Goal: Task Accomplishment & Management: Manage account settings

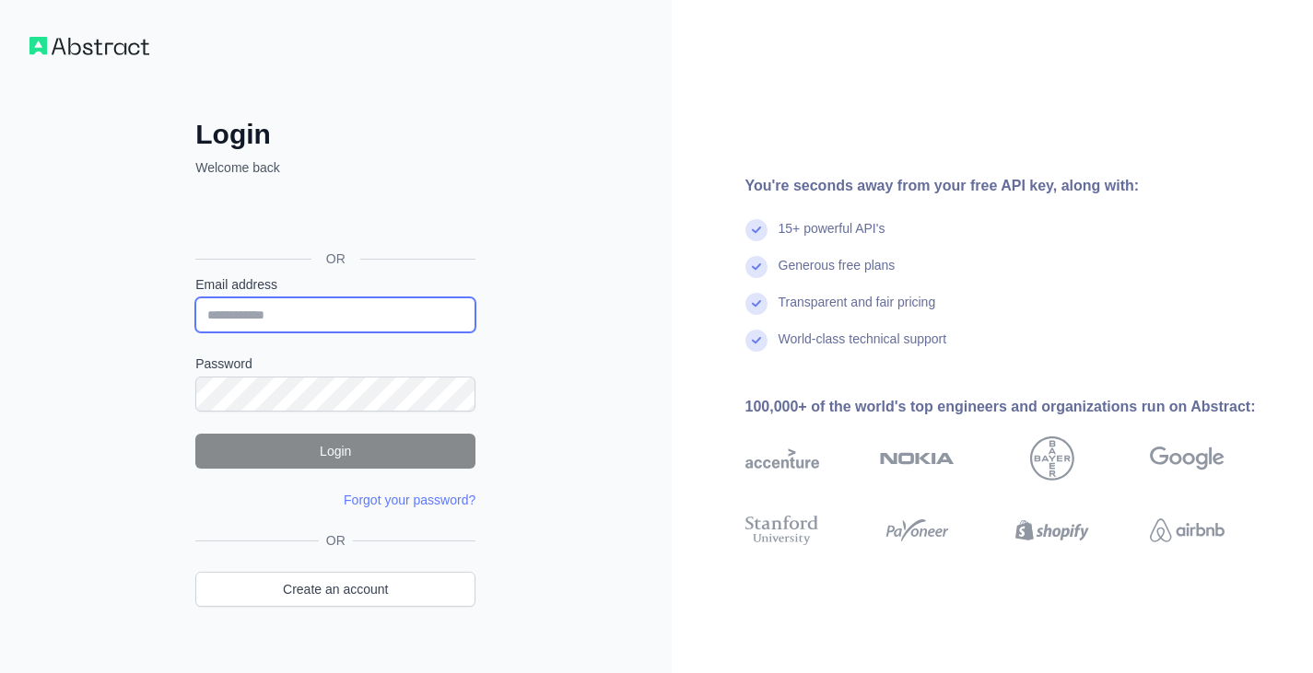
type input "**********"
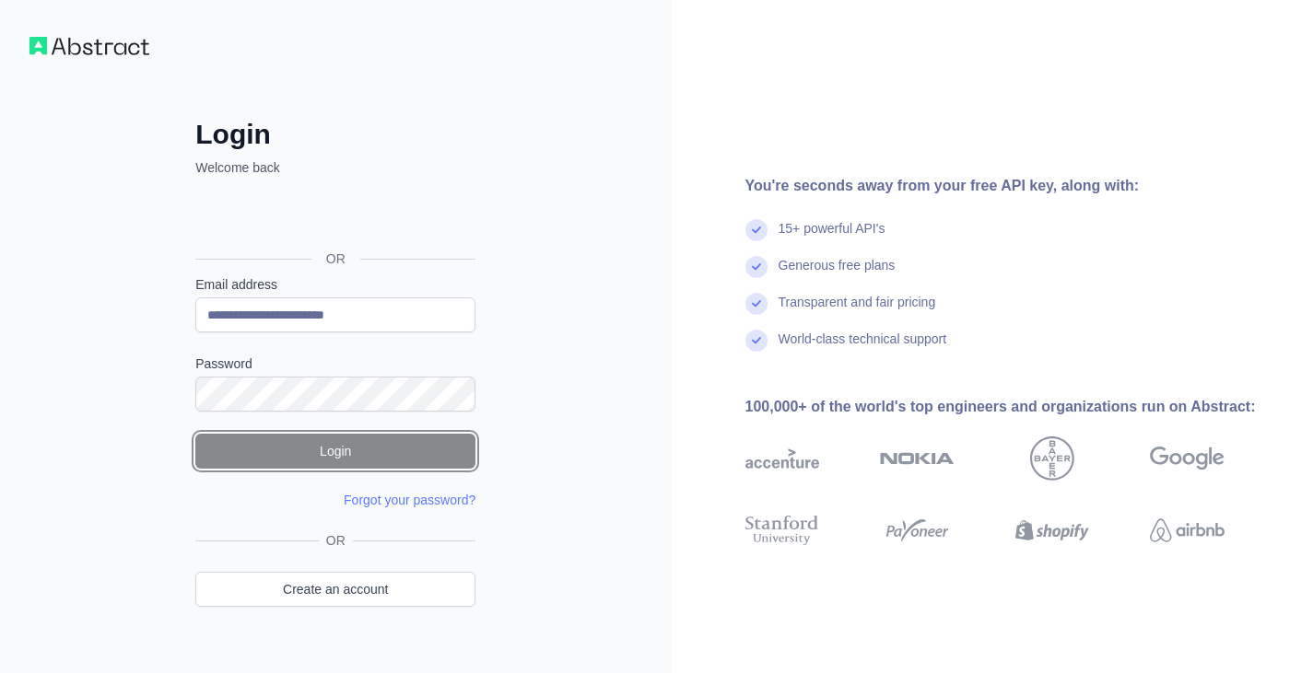
click at [313, 447] on button "Login" at bounding box center [335, 451] width 280 height 35
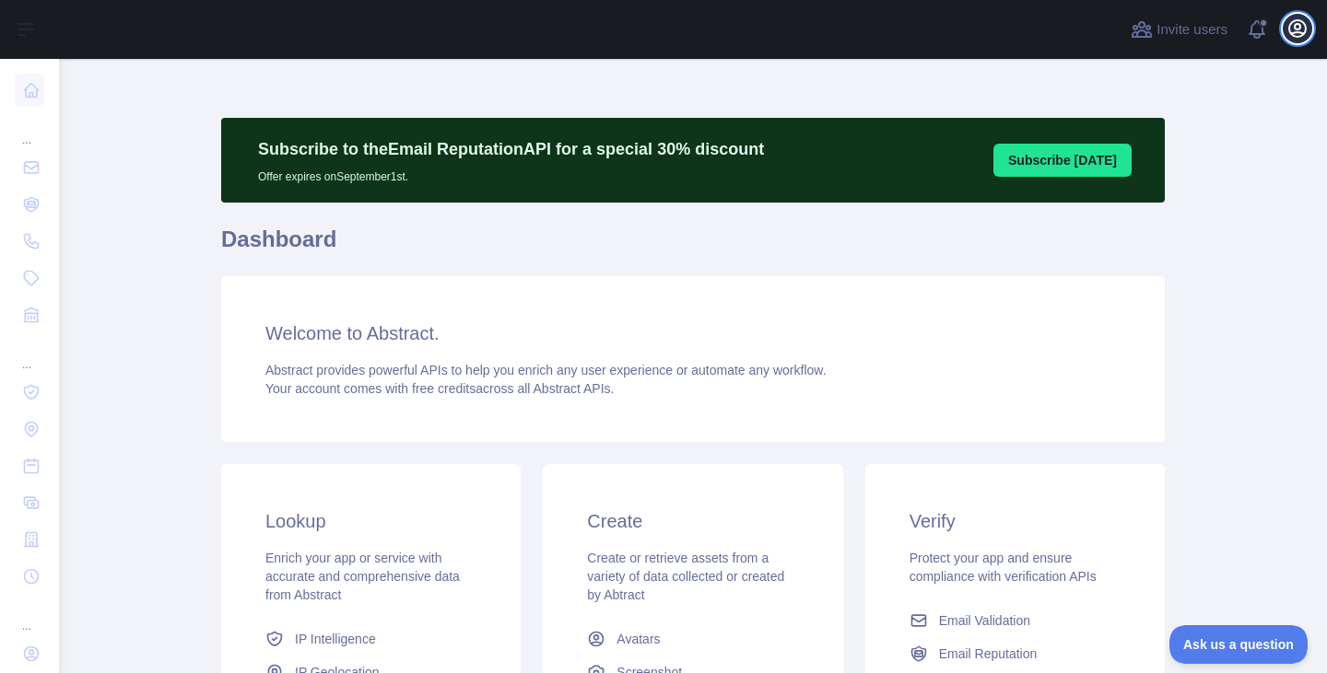
click at [1295, 28] on icon "button" at bounding box center [1297, 28] width 17 height 17
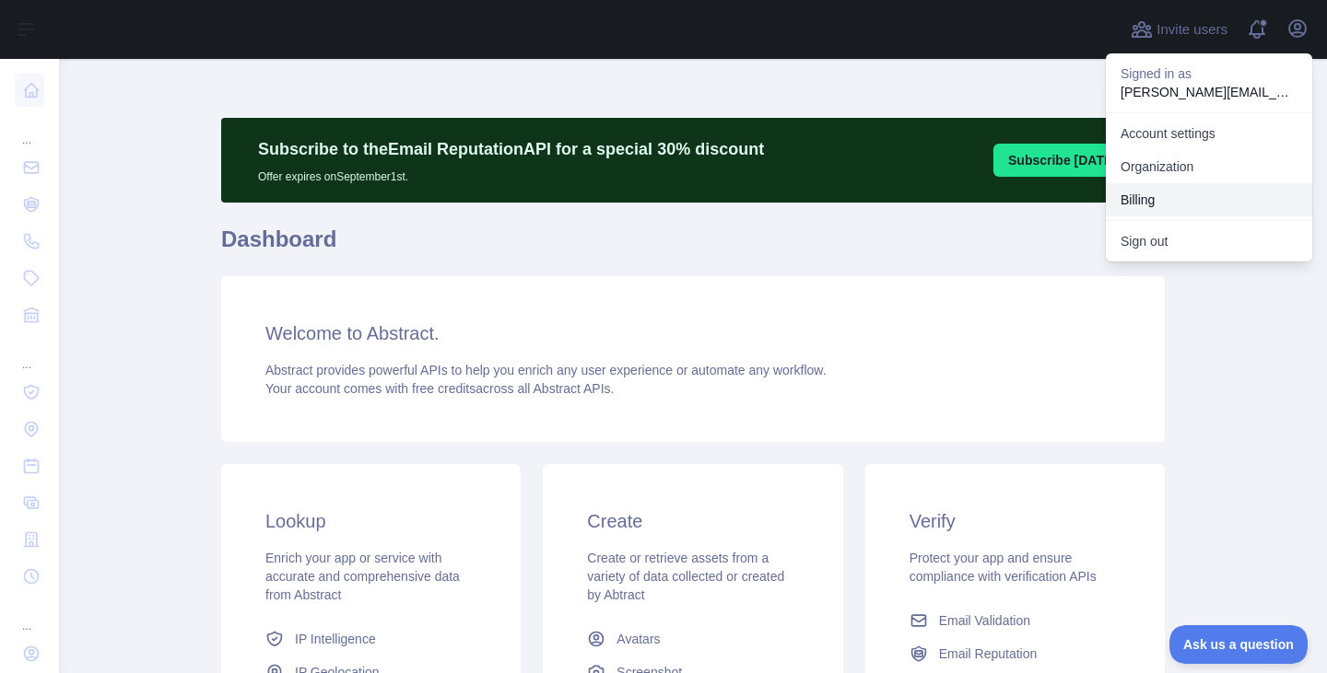
click at [1179, 195] on button "Billing" at bounding box center [1208, 199] width 206 height 33
